Goal: Information Seeking & Learning: Learn about a topic

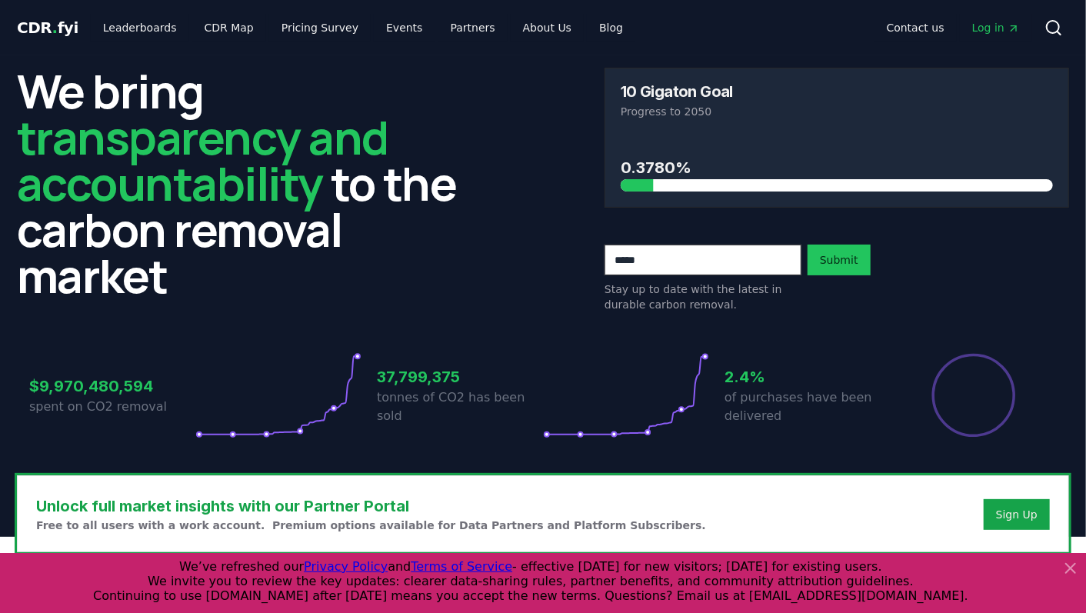
click at [1074, 563] on icon at bounding box center [1071, 568] width 18 height 18
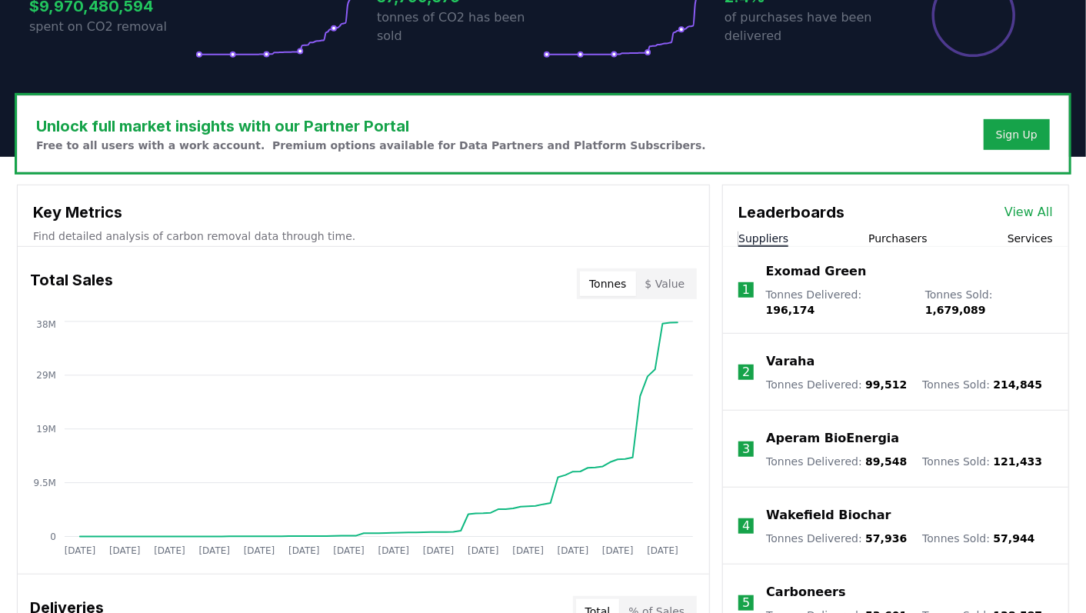
scroll to position [392, 0]
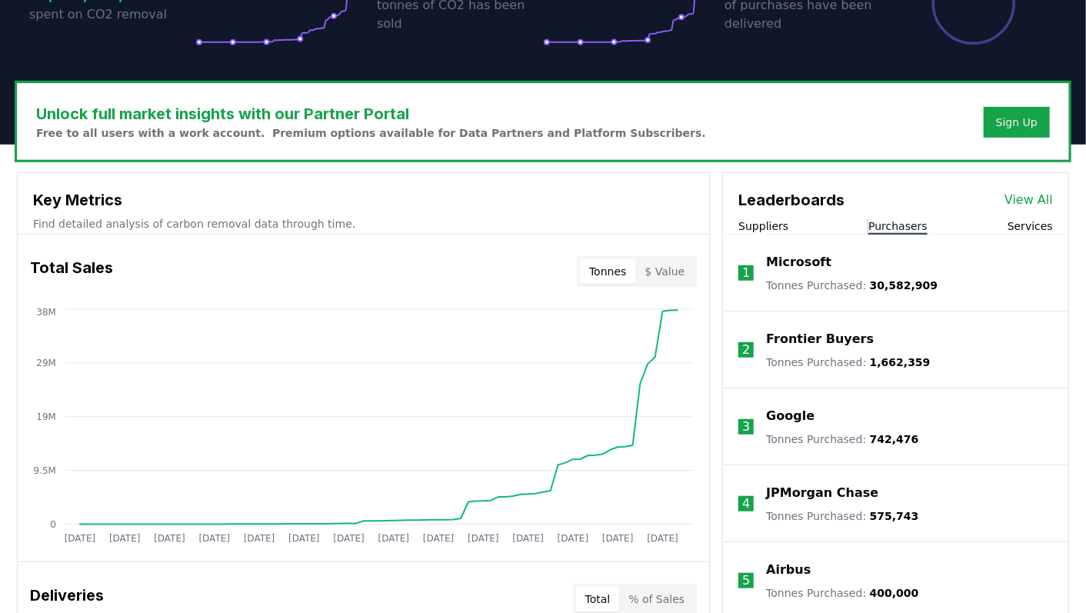
click at [885, 224] on button "Purchasers" at bounding box center [898, 225] width 59 height 15
click at [778, 221] on button "Suppliers" at bounding box center [764, 225] width 50 height 15
click at [1029, 224] on button "Services" at bounding box center [1030, 225] width 45 height 15
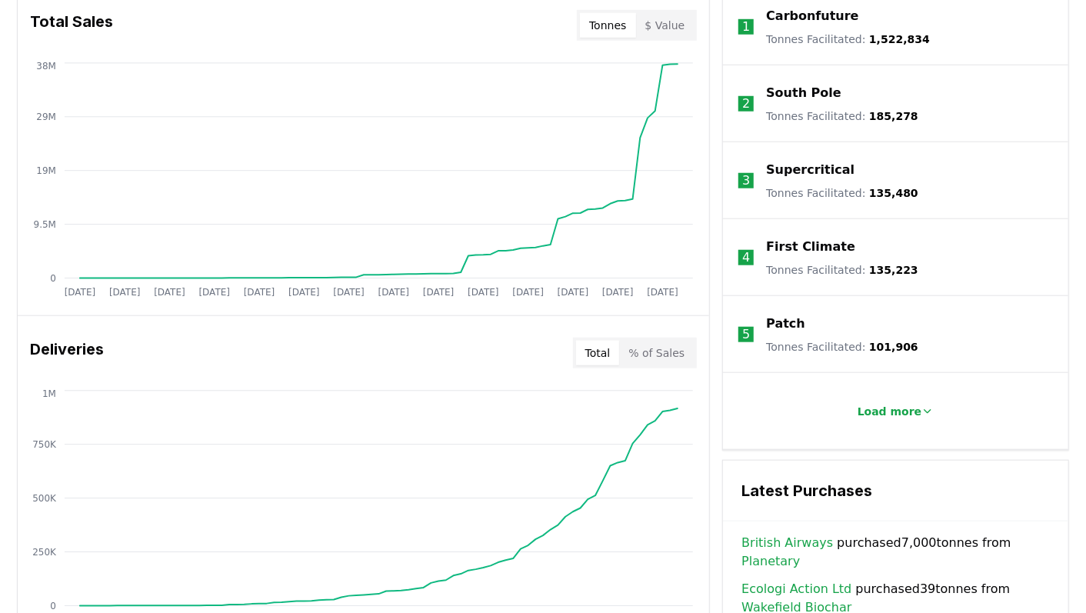
scroll to position [636, 0]
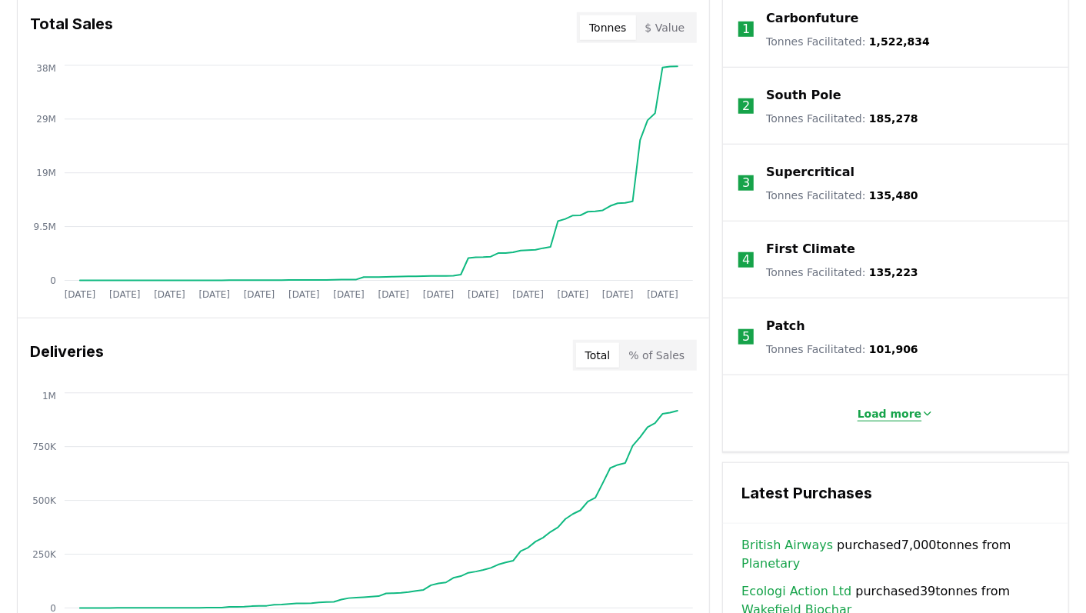
click at [878, 414] on p "Load more" at bounding box center [890, 413] width 65 height 15
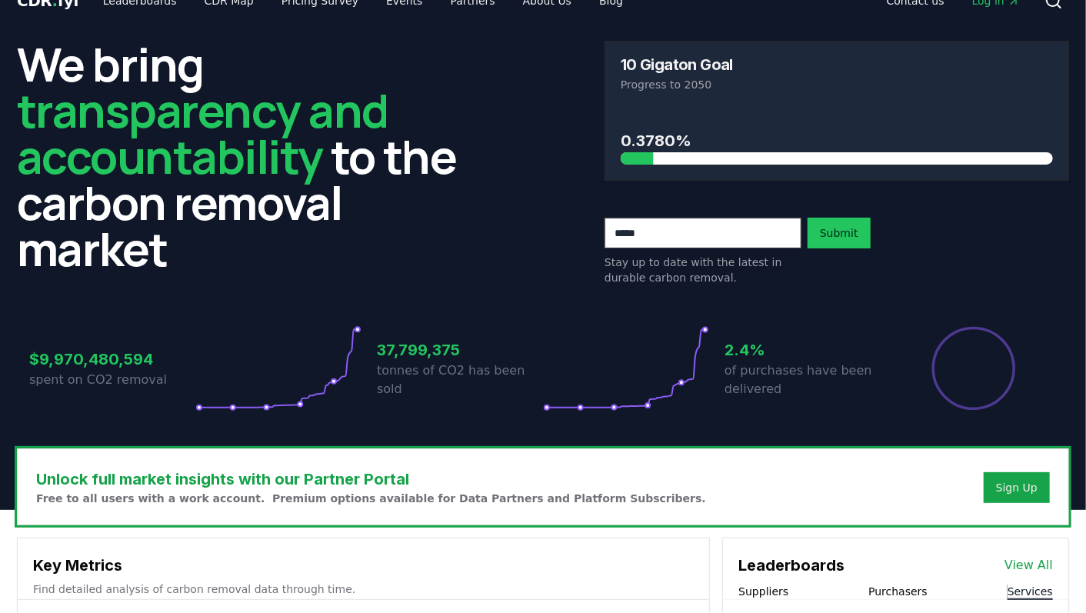
scroll to position [0, 0]
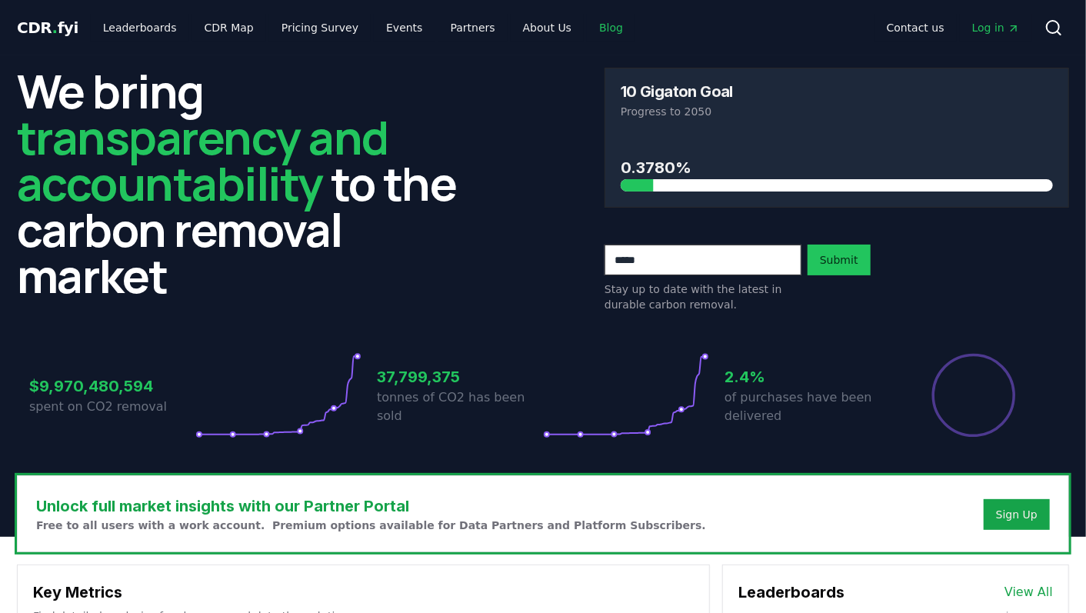
click at [587, 25] on link "Blog" at bounding box center [611, 28] width 48 height 28
click at [587, 27] on link "Blog" at bounding box center [611, 28] width 48 height 28
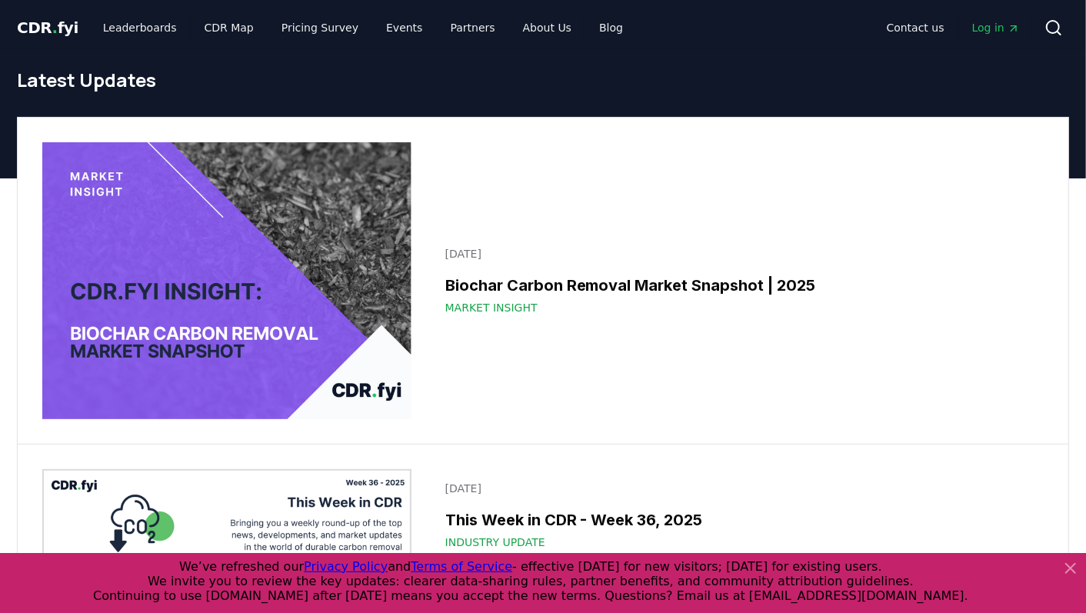
click at [1079, 567] on icon at bounding box center [1071, 568] width 18 height 18
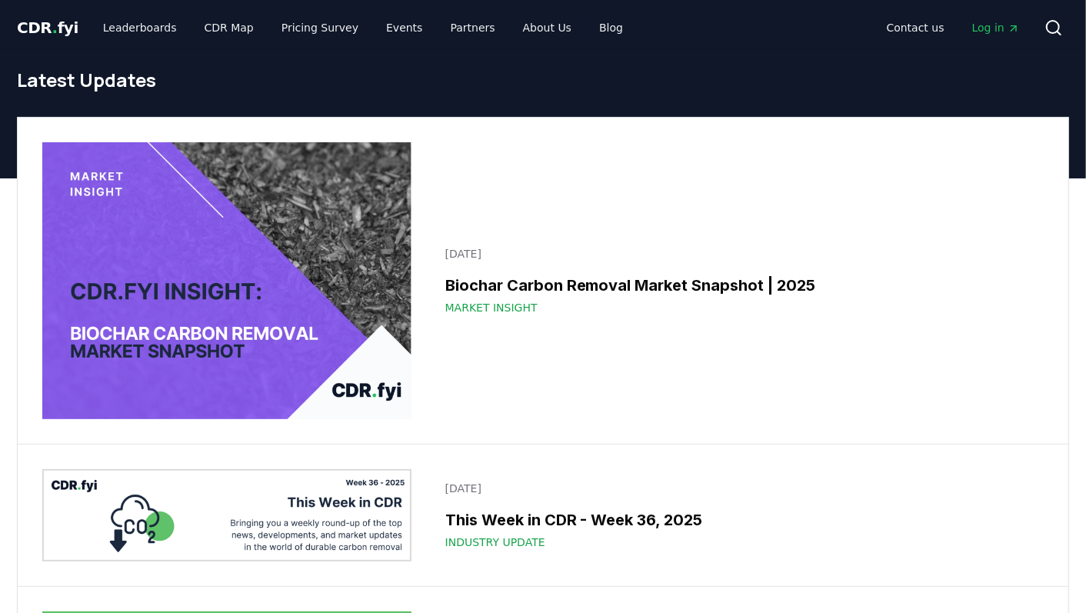
click at [1045, 133] on div "[DATE] Biochar Carbon Removal Market Snapshot | [DATE] Market Insight" at bounding box center [543, 281] width 1051 height 326
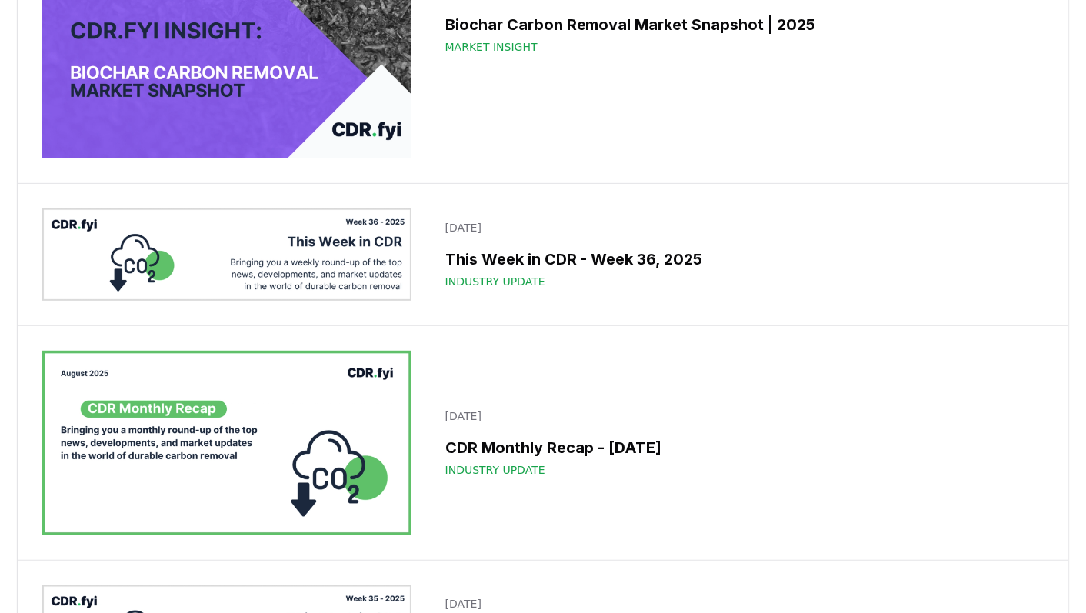
scroll to position [276, 0]
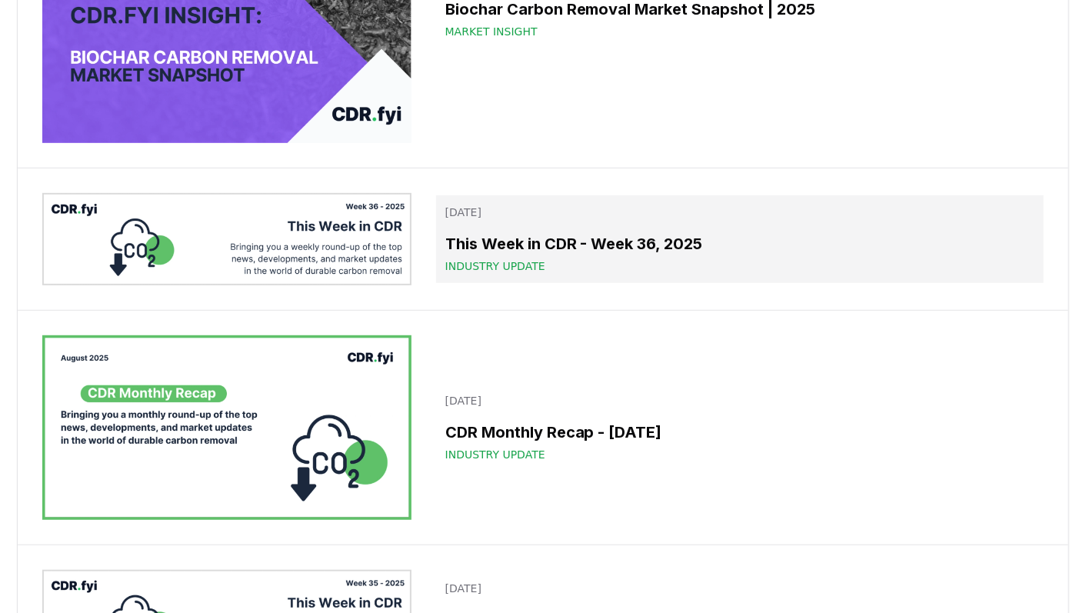
click at [611, 236] on h3 "This Week in CDR - Week 36, 2025" at bounding box center [739, 243] width 589 height 23
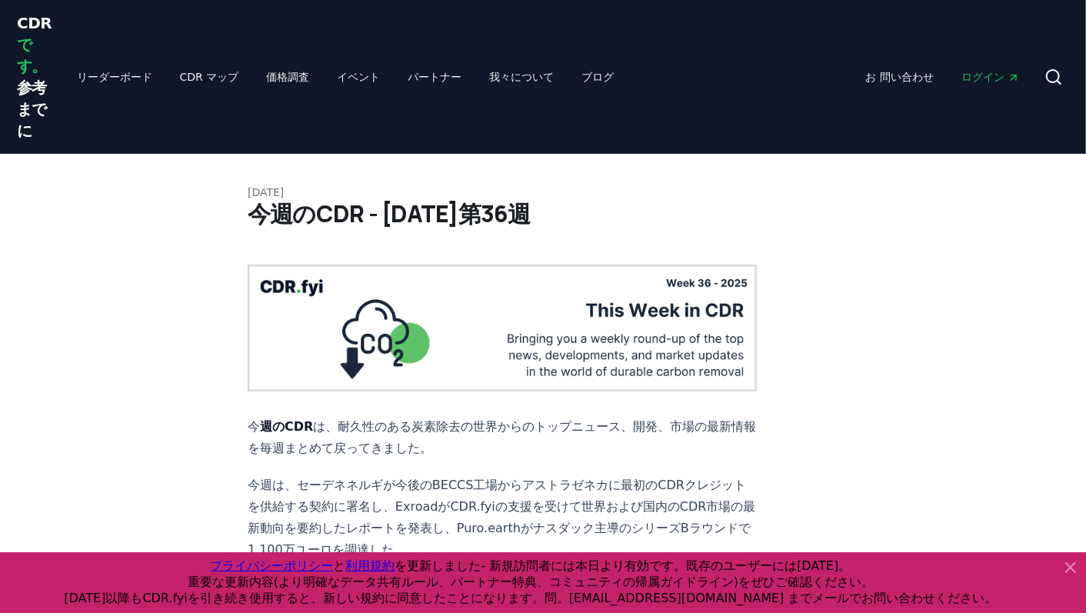
click at [1069, 563] on icon at bounding box center [1071, 567] width 18 height 18
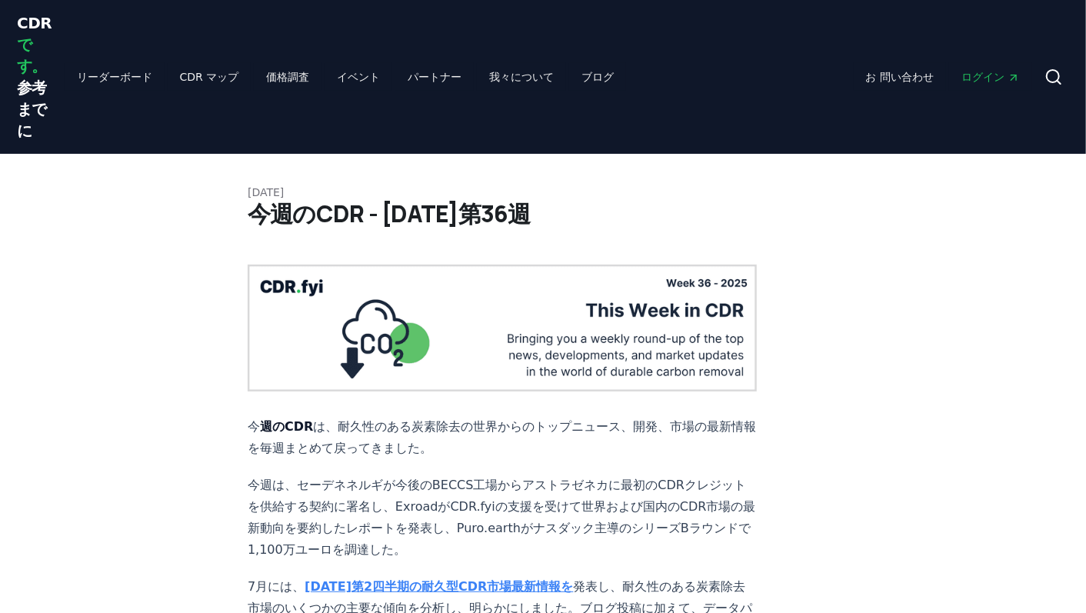
click at [647, 475] on p "今週は、セーデネネルギが今後のBECCS工場からアストラゼネカに最初のCDRクレジットを供給する契約に署名し、ExroadがCDR.fyiの支援を受けて世界お…" at bounding box center [502, 518] width 509 height 86
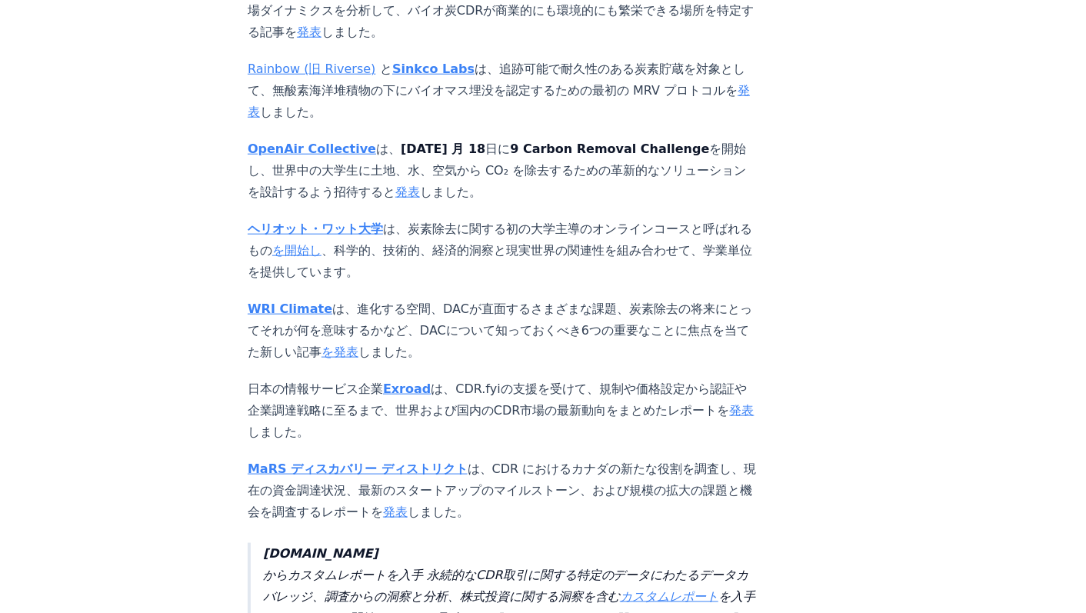
scroll to position [3932, 0]
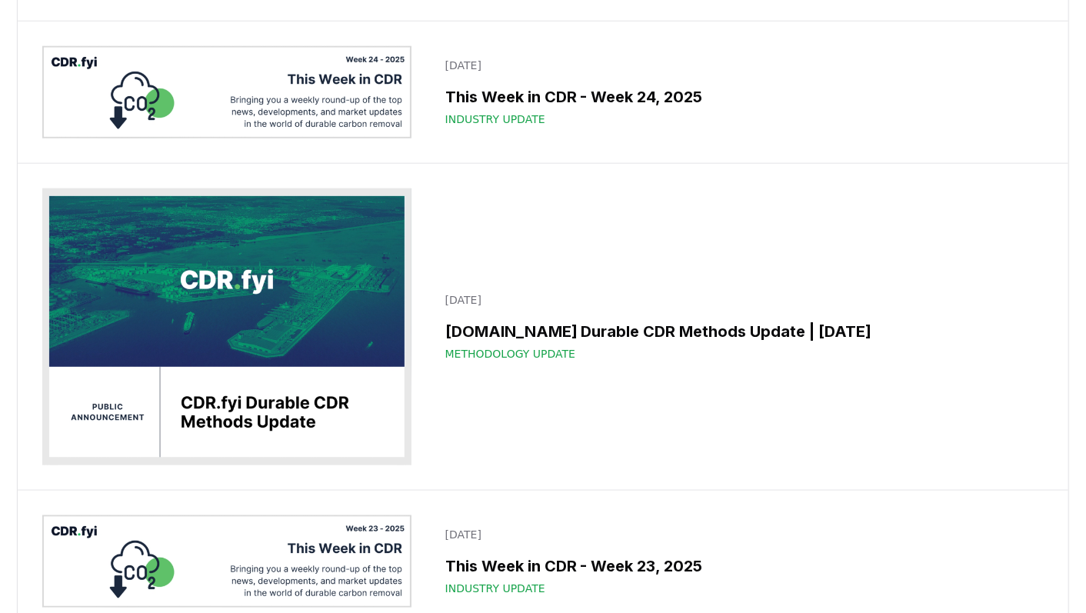
scroll to position [276, 0]
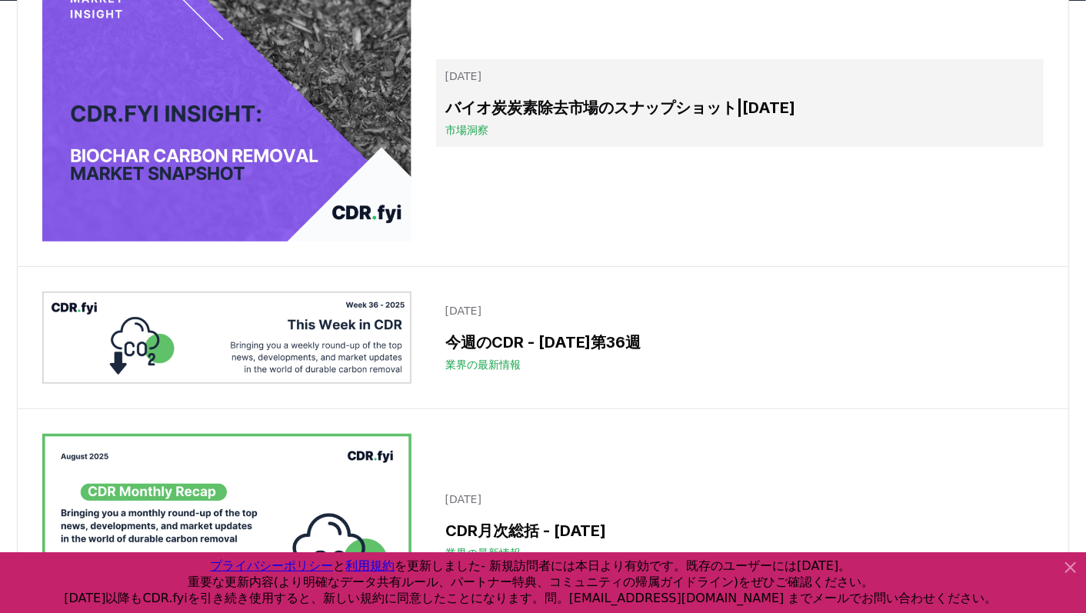
click at [526, 107] on h3 "バイオ炭炭素除去市場のスナップショット|[DATE]" at bounding box center [739, 107] width 589 height 23
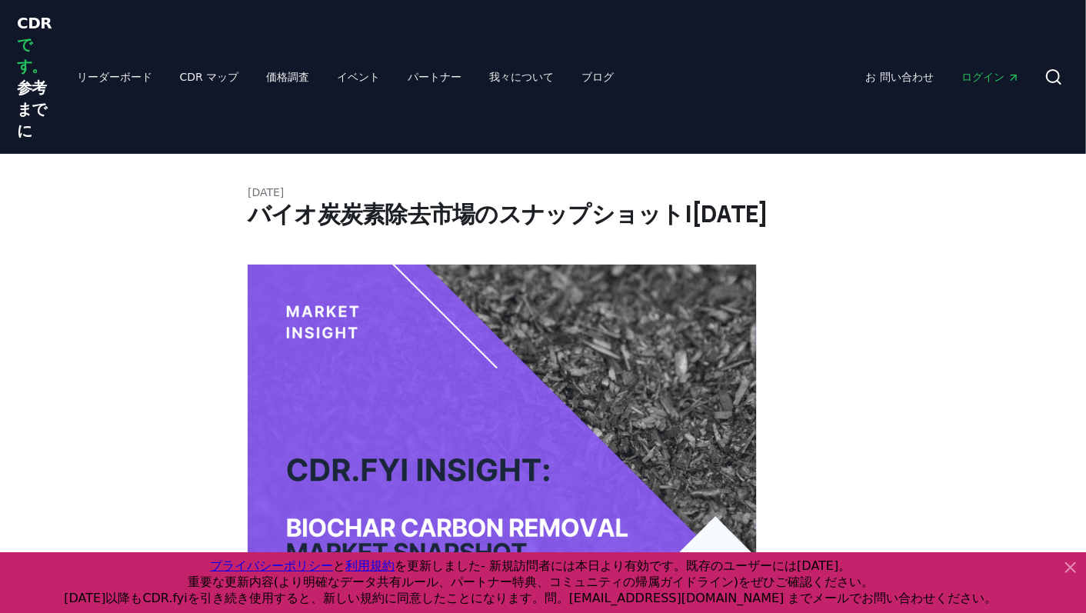
click at [1071, 572] on icon at bounding box center [1071, 567] width 18 height 18
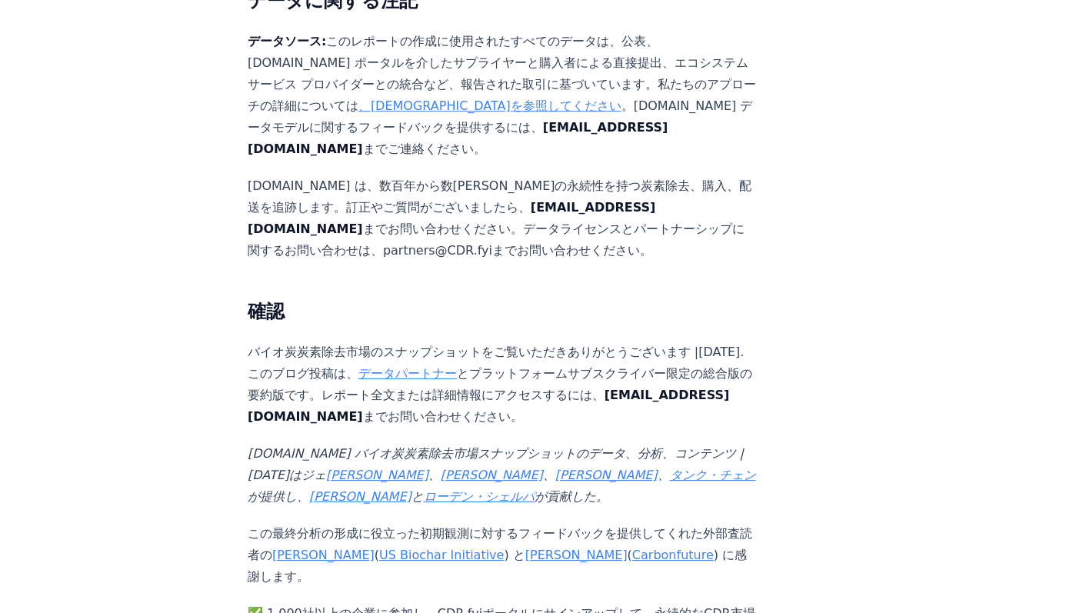
scroll to position [8724, 0]
